Goal: Information Seeking & Learning: Understand process/instructions

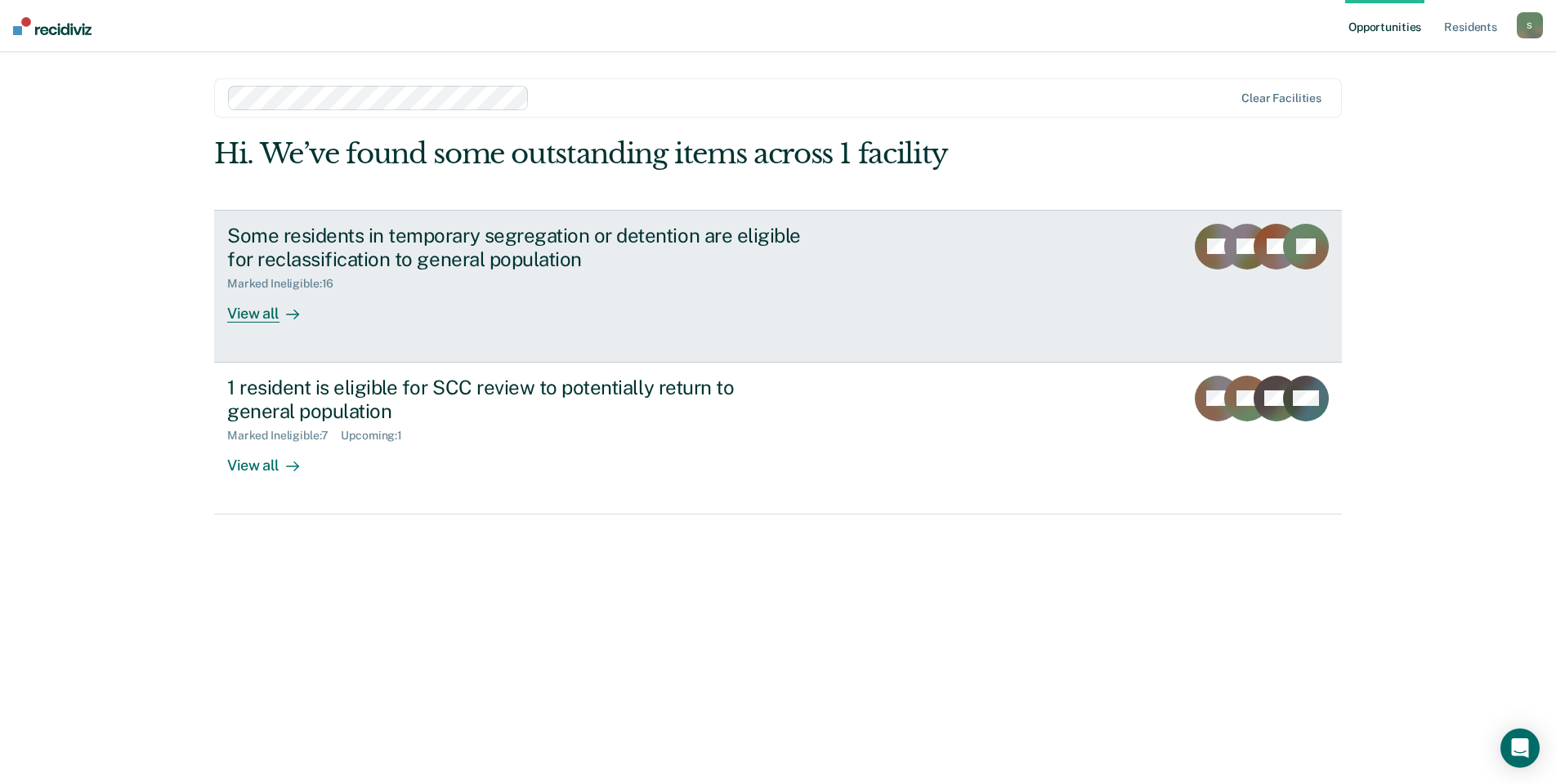
click at [280, 314] on div at bounding box center [289, 313] width 19 height 19
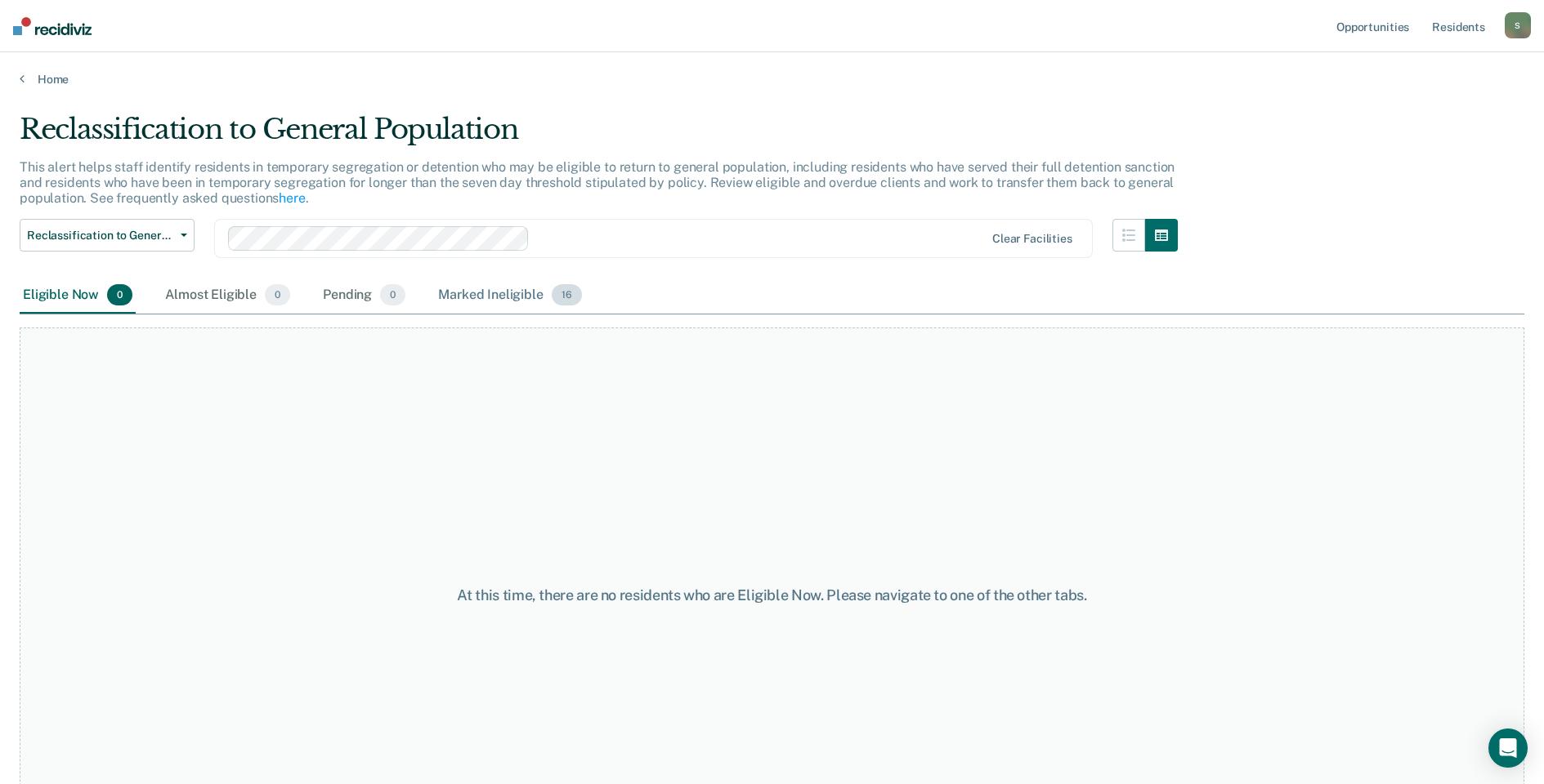
click at [566, 300] on span "16" at bounding box center [566, 295] width 30 height 21
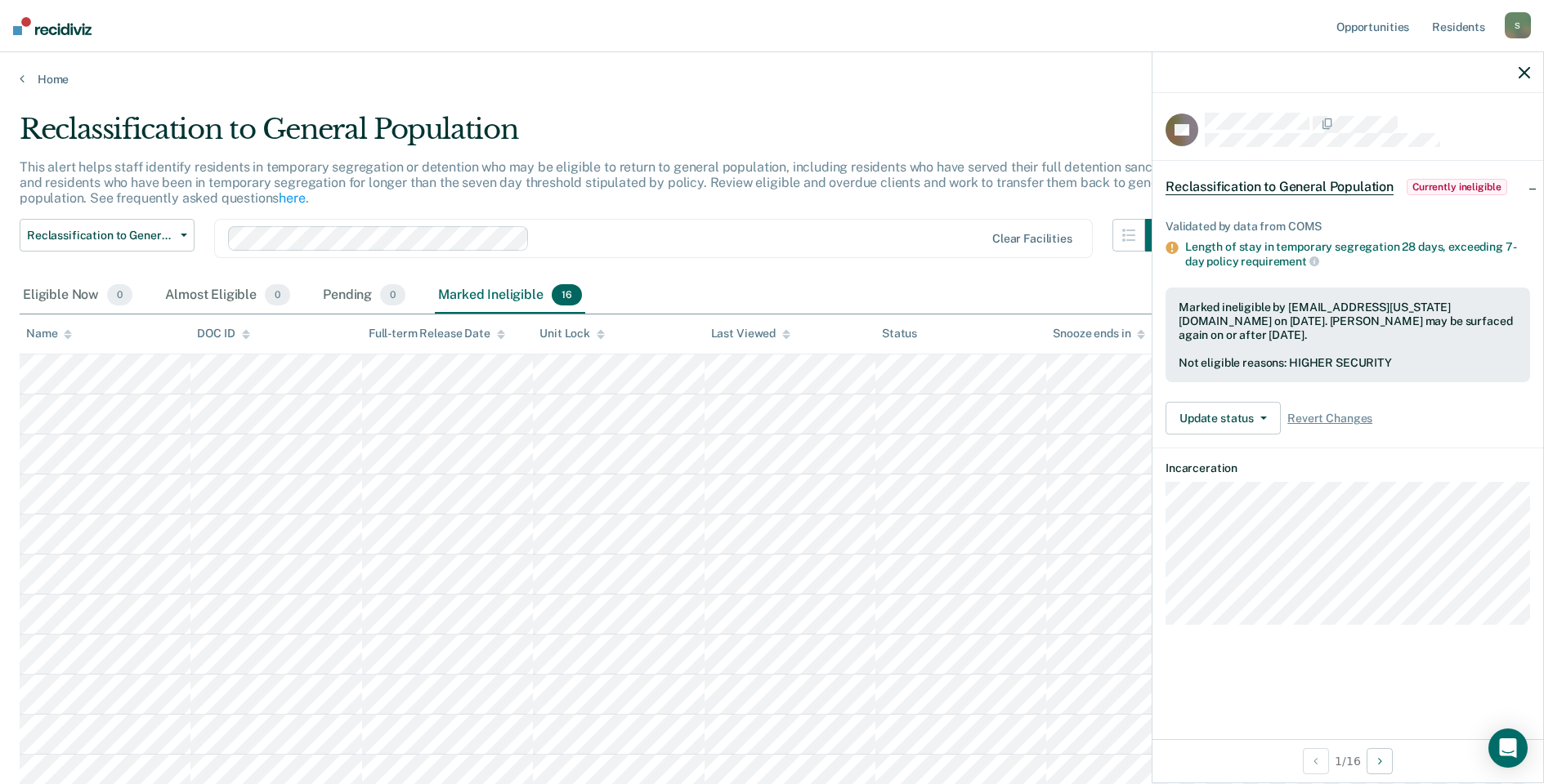
click at [1517, 70] on div at bounding box center [1347, 73] width 391 height 41
click at [1522, 81] on div at bounding box center [1347, 73] width 391 height 41
click at [1524, 74] on icon "button" at bounding box center [1525, 73] width 12 height 12
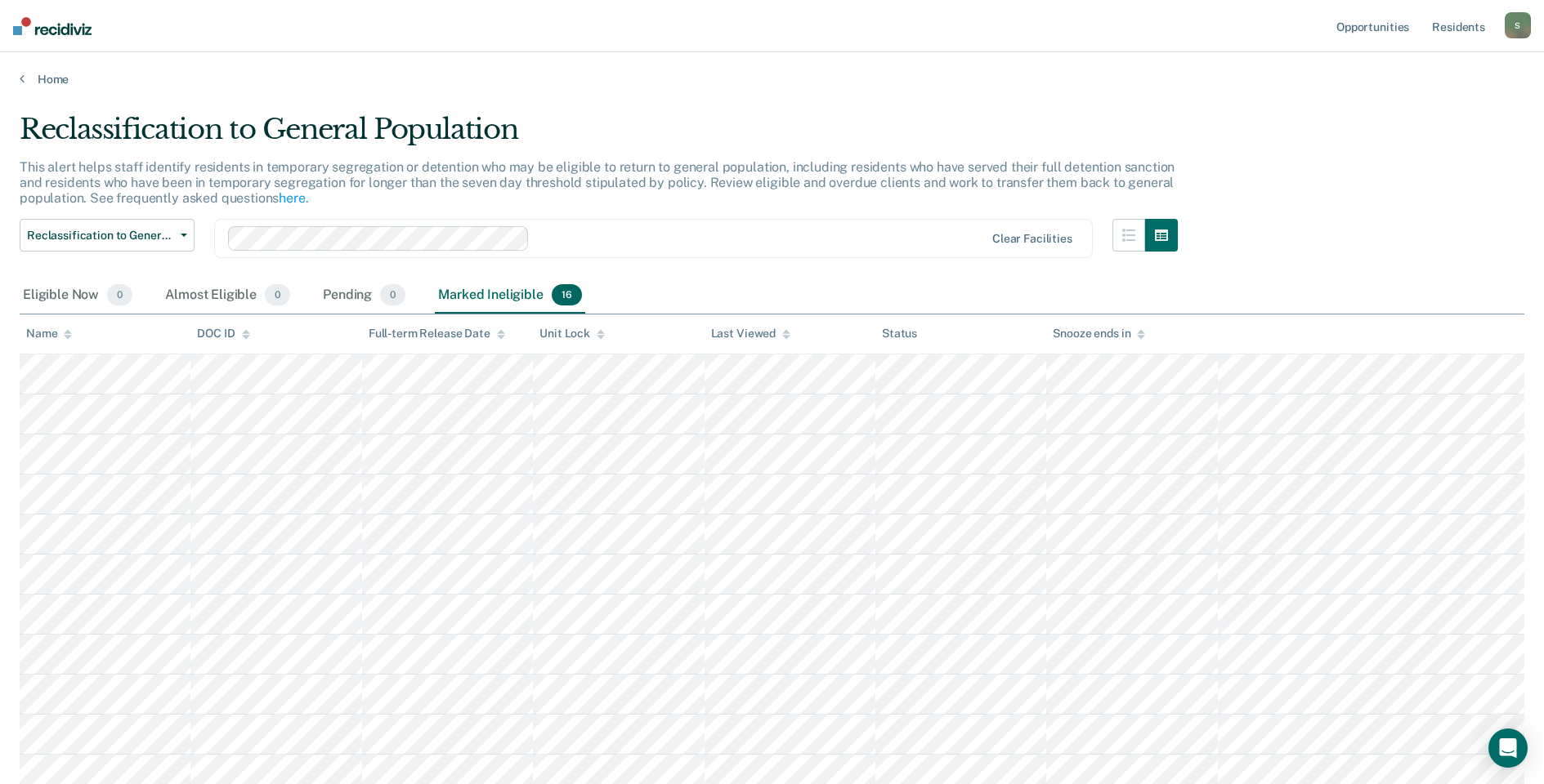
click at [1025, 102] on main "Reclassification to General Population This alert helps staff identify resident…" at bounding box center [772, 597] width 1544 height 1022
